Goal: Task Accomplishment & Management: Complete application form

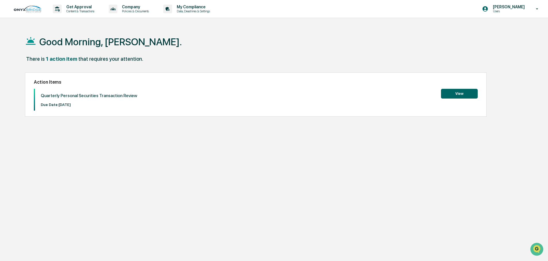
click at [446, 91] on button "View" at bounding box center [459, 94] width 37 height 10
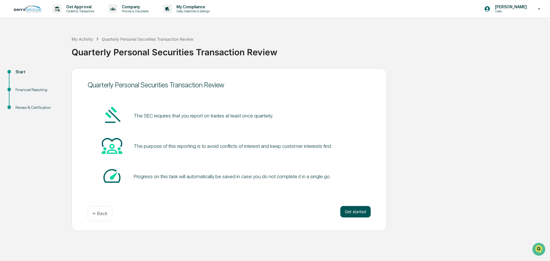
click at [355, 207] on button "Get started" at bounding box center [356, 211] width 30 height 11
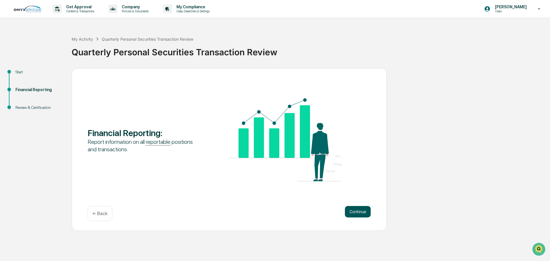
click at [352, 210] on button "Continue" at bounding box center [358, 211] width 26 height 11
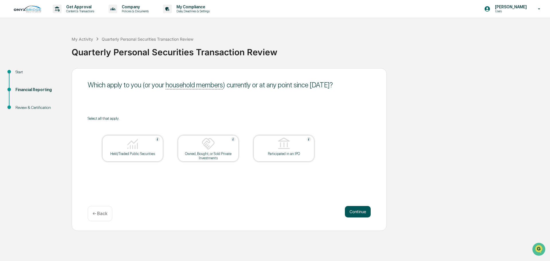
click at [352, 216] on button "Continue" at bounding box center [358, 211] width 26 height 11
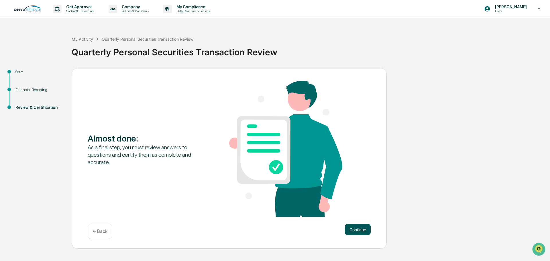
click at [360, 232] on button "Continue" at bounding box center [358, 229] width 26 height 11
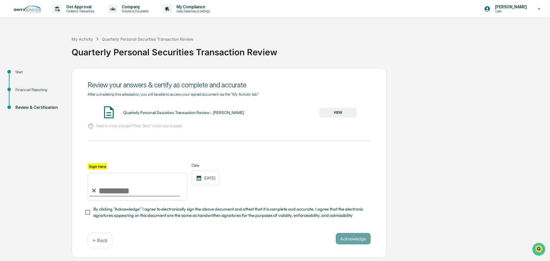
click at [122, 190] on input "Sign here" at bounding box center [138, 187] width 100 height 28
type input "**********"
click at [349, 238] on button "Acknowledge" at bounding box center [353, 238] width 35 height 11
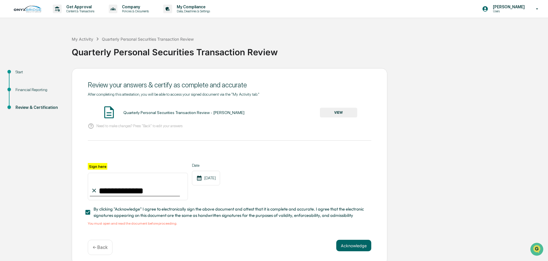
click at [339, 114] on button "VIEW" at bounding box center [338, 113] width 37 height 10
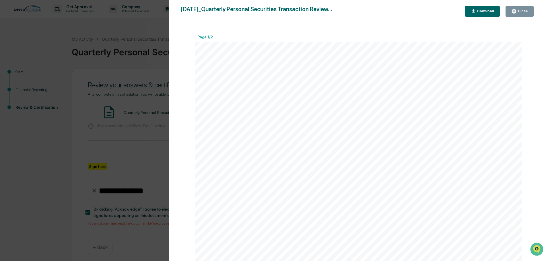
click at [524, 9] on div "Close" at bounding box center [521, 11] width 11 height 4
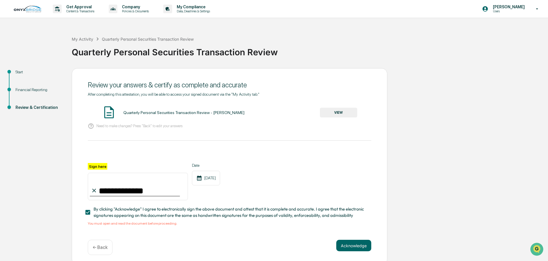
click at [145, 190] on input "**********" at bounding box center [138, 187] width 100 height 28
click at [352, 245] on button "Acknowledge" at bounding box center [353, 245] width 35 height 11
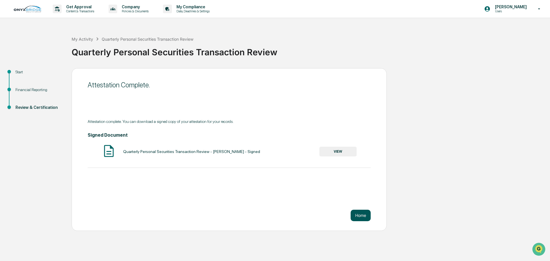
click at [360, 214] on button "Home" at bounding box center [361, 215] width 20 height 11
